Goal: Task Accomplishment & Management: Complete application form

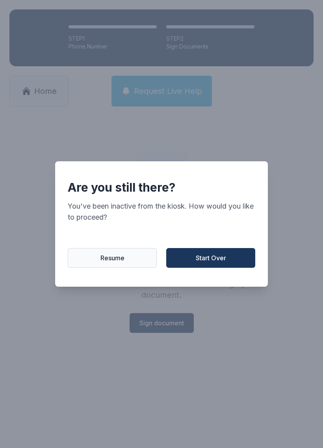
click at [222, 261] on span "Start Over" at bounding box center [211, 257] width 30 height 9
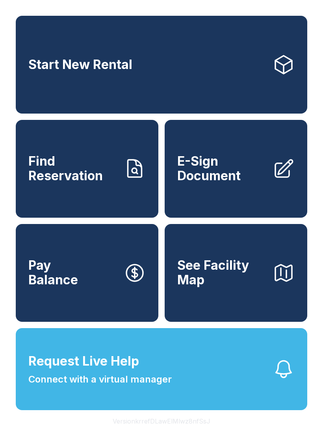
click at [71, 168] on span "Find Reservation" at bounding box center [72, 168] width 89 height 29
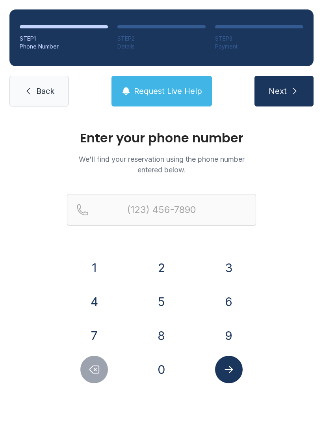
click at [98, 302] on button "4" at bounding box center [94, 302] width 28 height 28
click at [97, 334] on button "7" at bounding box center [94, 335] width 28 height 28
click at [158, 372] on button "0" at bounding box center [162, 369] width 28 height 28
click at [164, 332] on button "8" at bounding box center [162, 335] width 28 height 28
click at [100, 296] on button "4" at bounding box center [94, 302] width 28 height 28
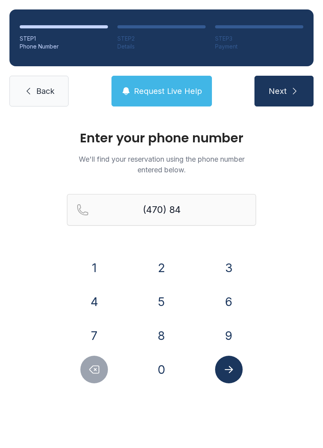
click at [159, 331] on button "8" at bounding box center [162, 335] width 28 height 28
click at [102, 305] on button "4" at bounding box center [94, 302] width 28 height 28
click at [168, 373] on button "0" at bounding box center [162, 369] width 28 height 28
click at [169, 265] on button "2" at bounding box center [162, 268] width 28 height 28
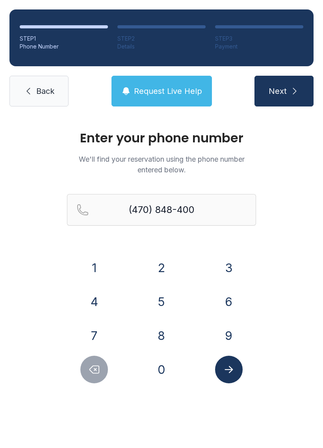
type input "[PHONE_NUMBER]"
click at [232, 366] on icon "Submit lookup form" at bounding box center [229, 369] width 12 height 12
